Goal: Answer question/provide support: Share knowledge or assist other users

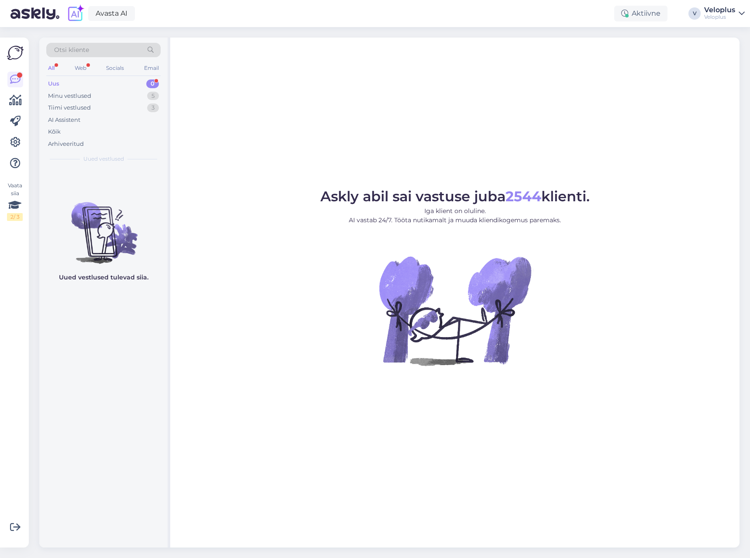
click at [103, 82] on div "Uus 0" at bounding box center [103, 84] width 114 height 12
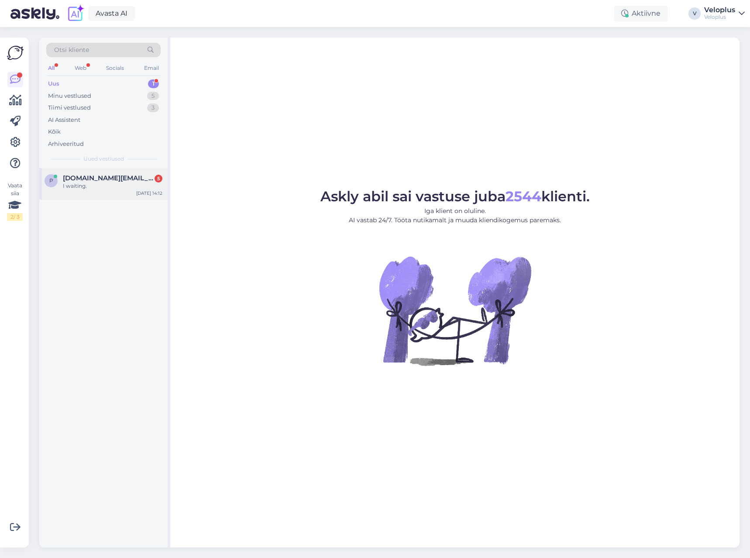
click at [129, 182] on div "I waiting." at bounding box center [112, 186] width 99 height 8
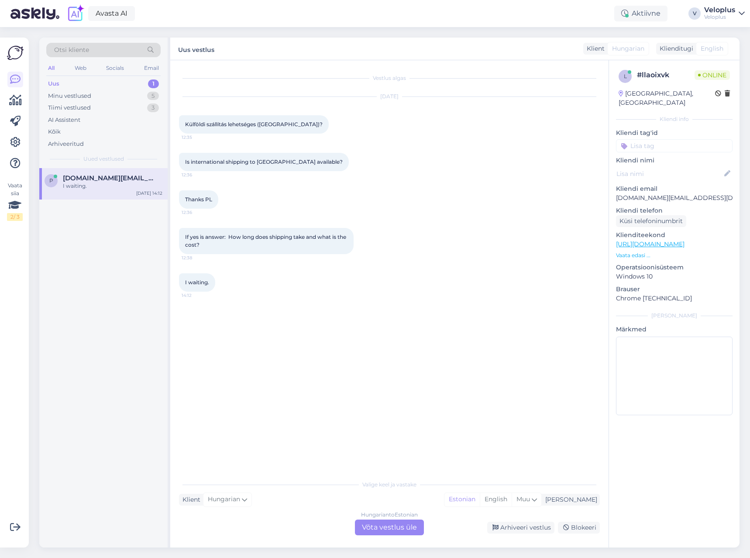
click at [386, 525] on div "Hungarian to Estonian Võta vestlus üle" at bounding box center [389, 527] width 69 height 16
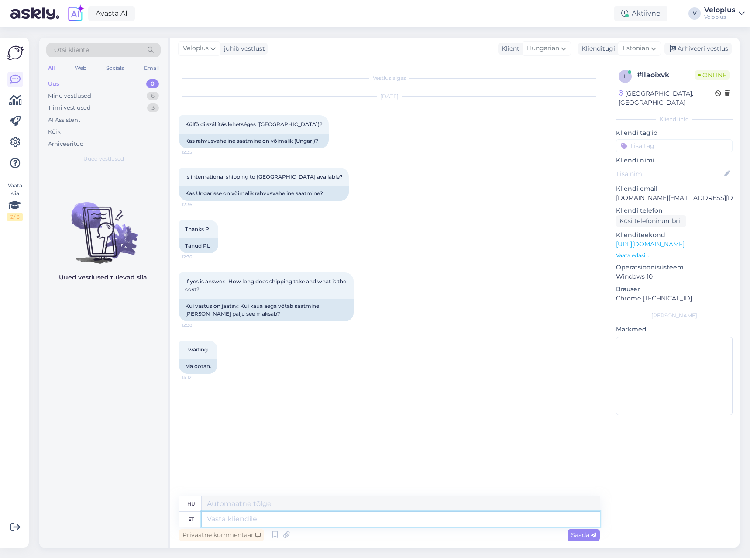
click at [332, 518] on textarea at bounding box center [401, 518] width 398 height 15
click at [546, 50] on span "Hungarian" at bounding box center [543, 49] width 32 height 10
type input "es"
click at [524, 101] on link "Estonian" at bounding box center [535, 101] width 96 height 14
click at [289, 513] on textarea at bounding box center [389, 517] width 421 height 18
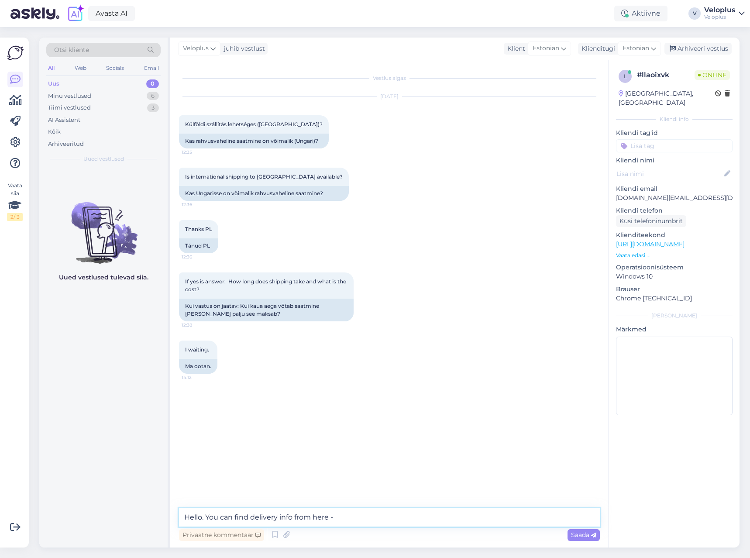
paste textarea "[URL][DOMAIN_NAME]"
type textarea "Hello. You can find delivery info from here - [URL][DOMAIN_NAME]"
